Goal: Check status: Check status

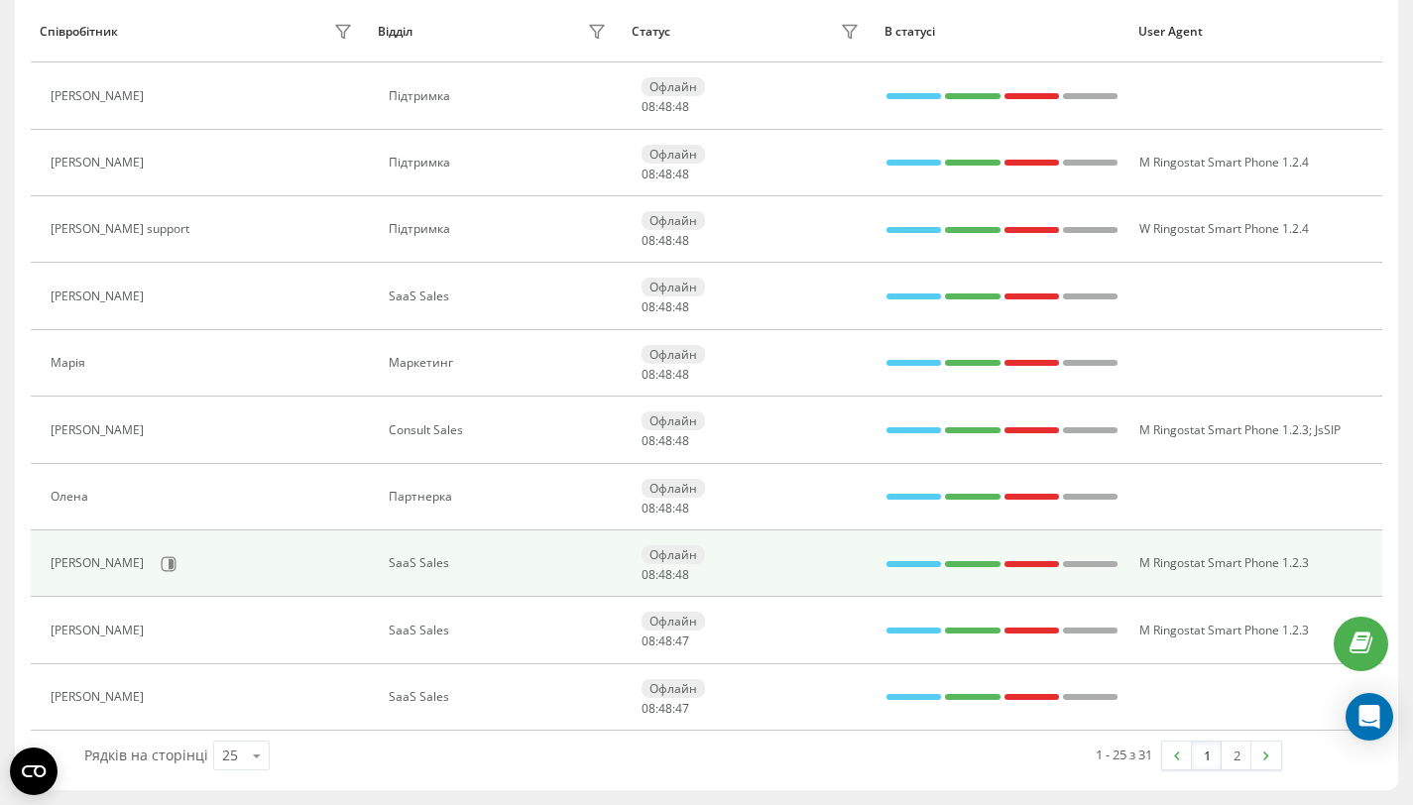
scroll to position [1245, 0]
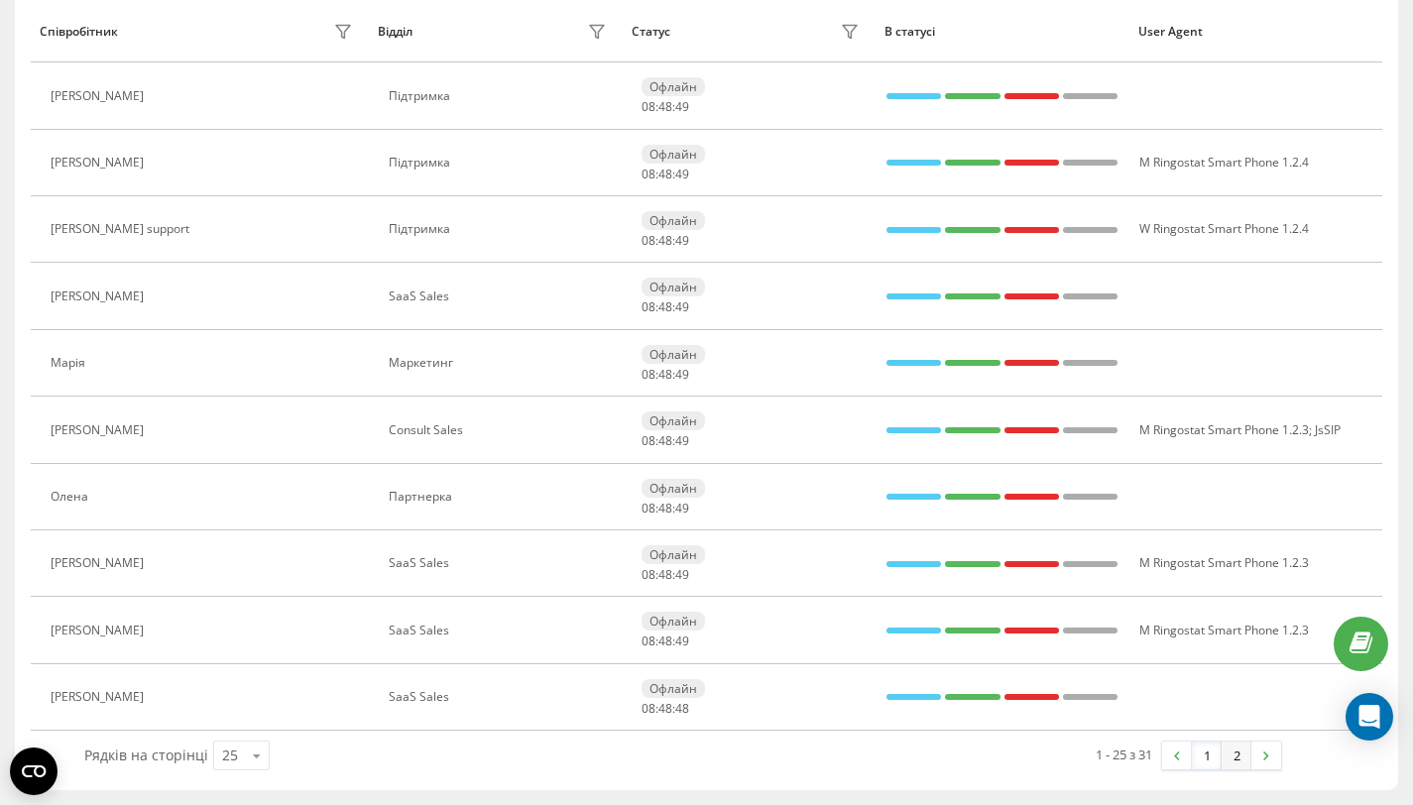
click at [1235, 748] on link "2" at bounding box center [1236, 756] width 30 height 28
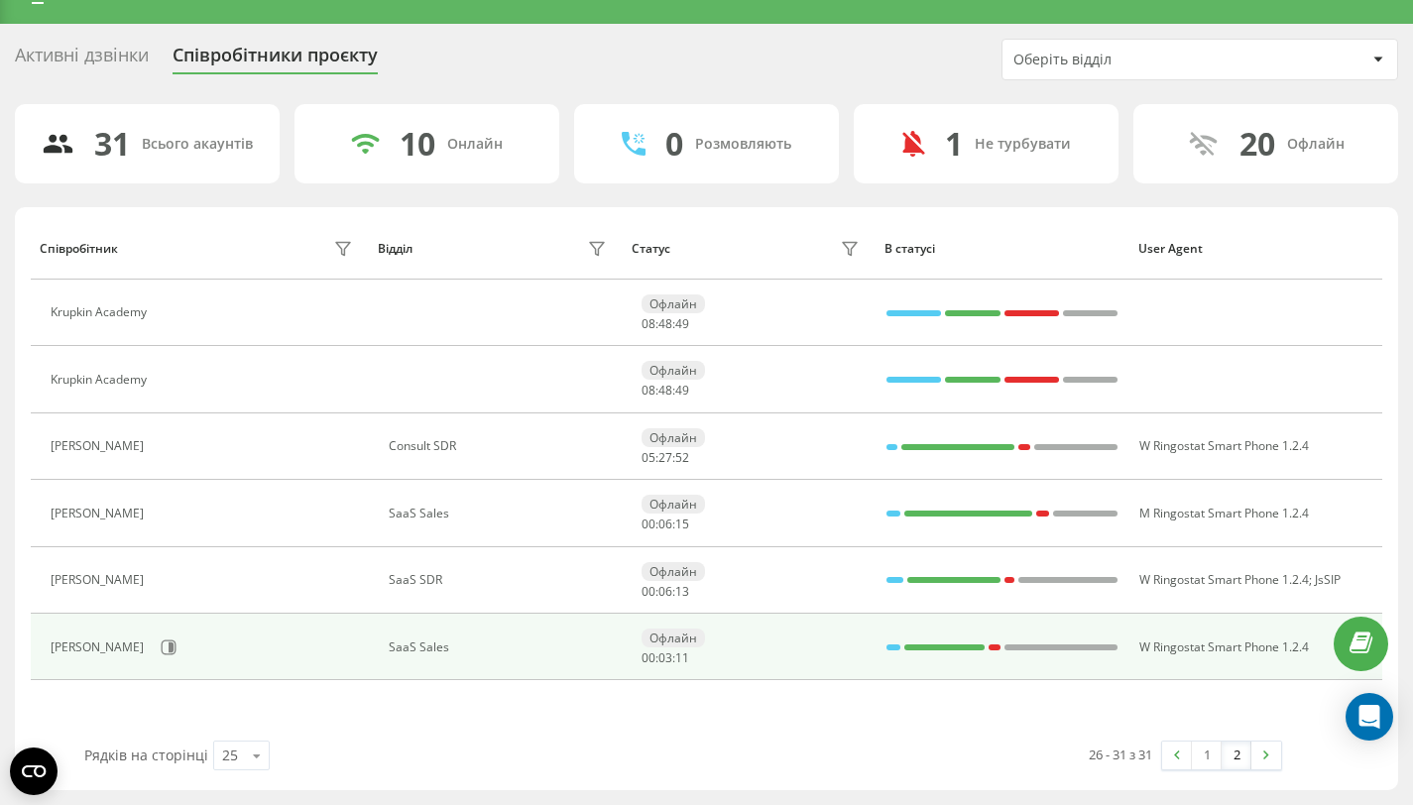
scroll to position [26, 0]
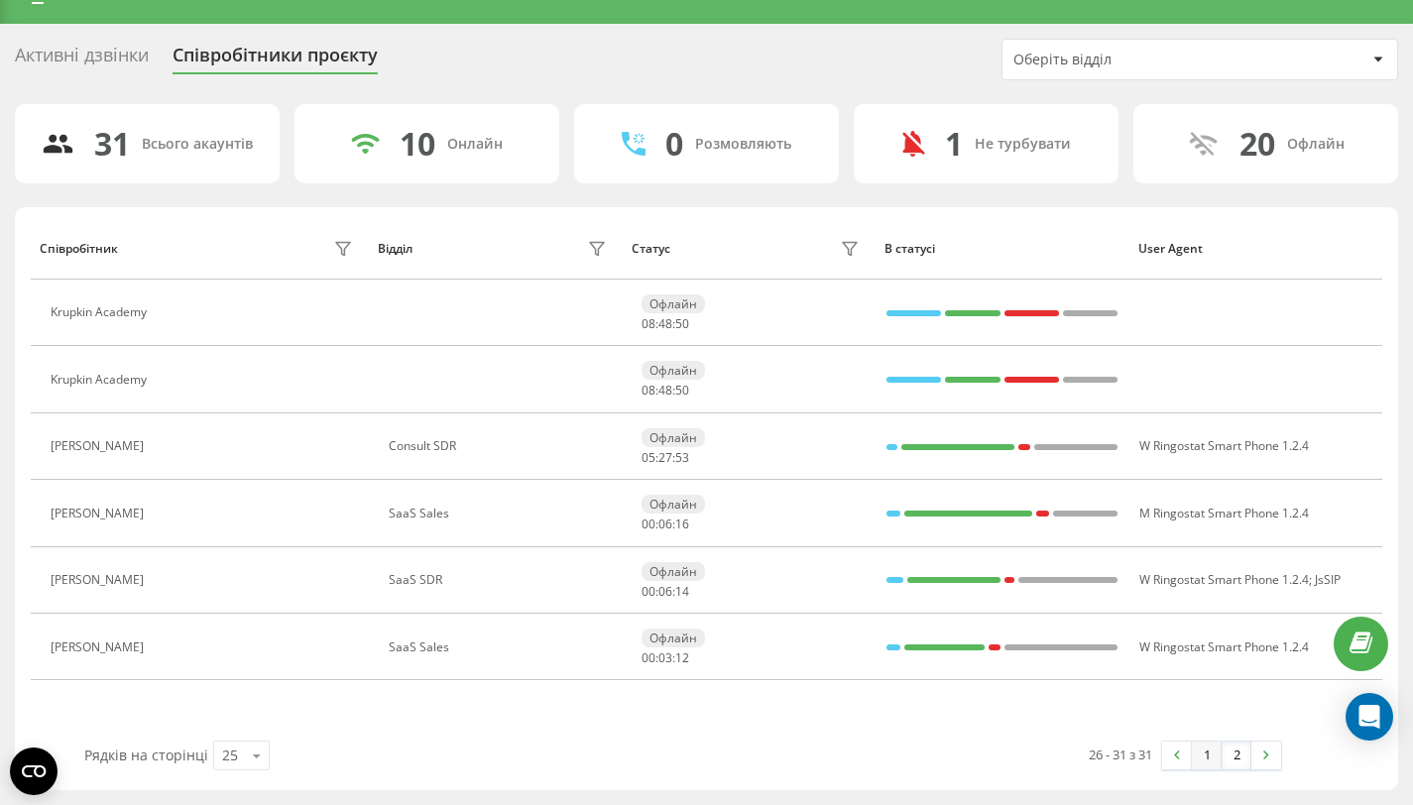
click at [1200, 754] on link "1" at bounding box center [1207, 756] width 30 height 28
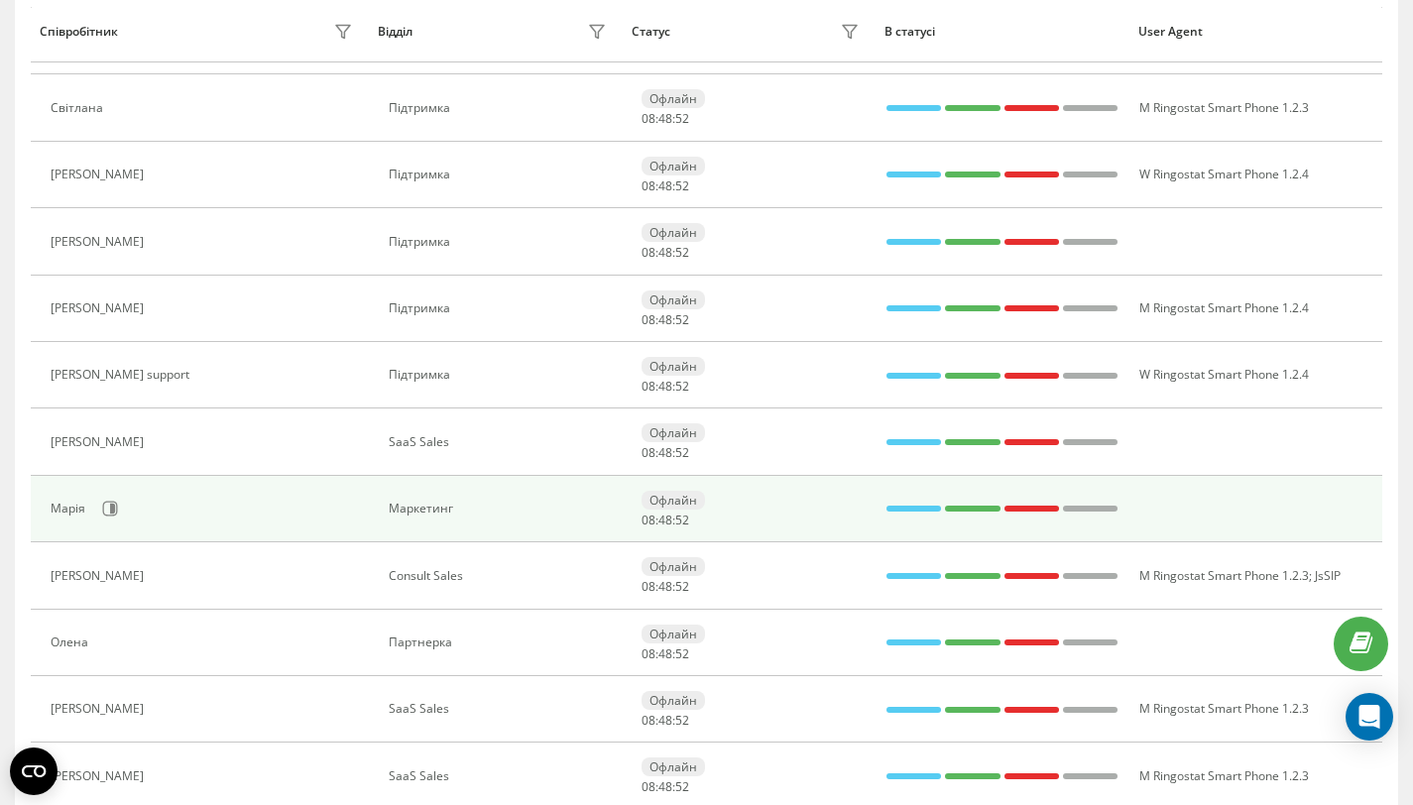
scroll to position [1082, 0]
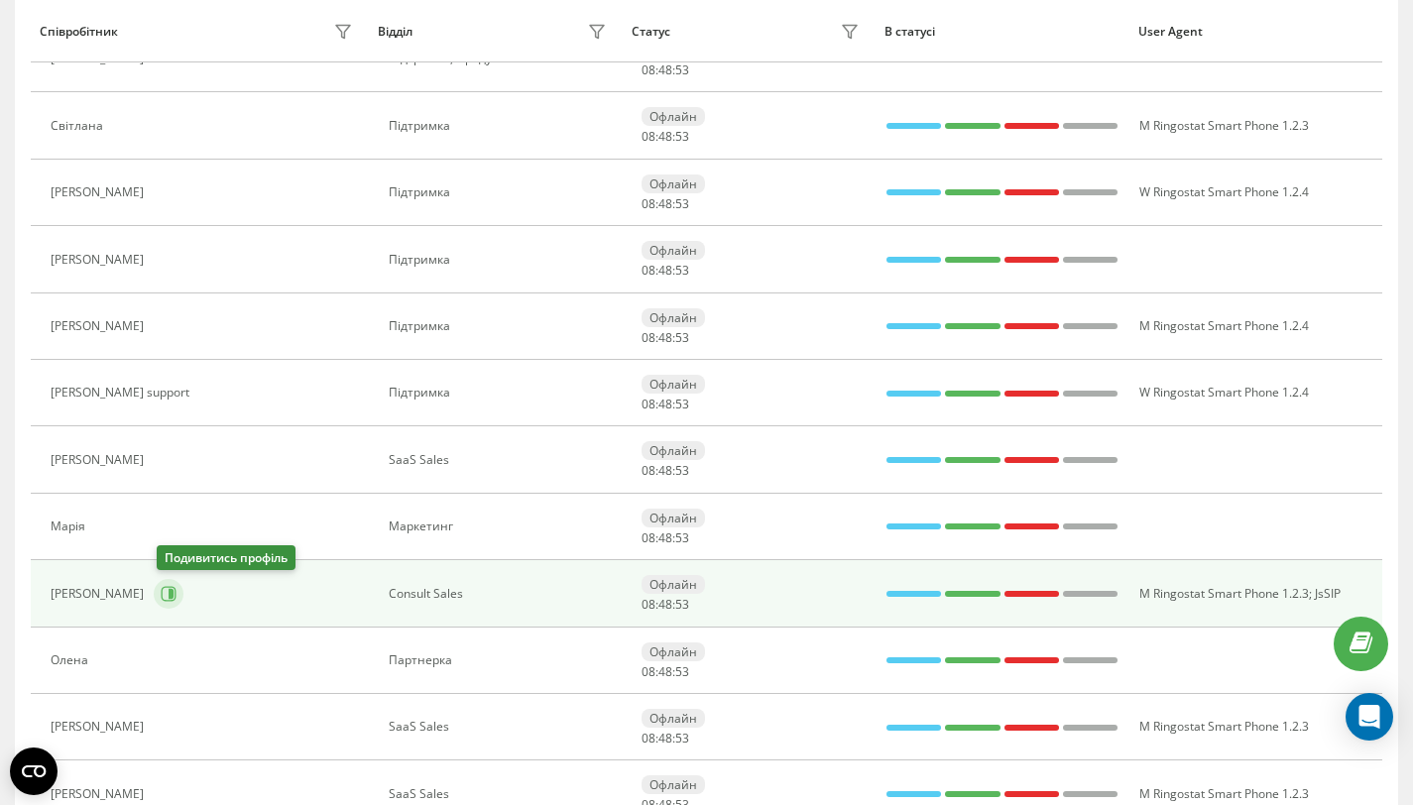
click at [172, 586] on icon at bounding box center [169, 593] width 15 height 15
click at [172, 593] on icon at bounding box center [171, 594] width 5 height 10
click at [172, 596] on icon at bounding box center [171, 594] width 5 height 10
